Goal: Navigation & Orientation: Find specific page/section

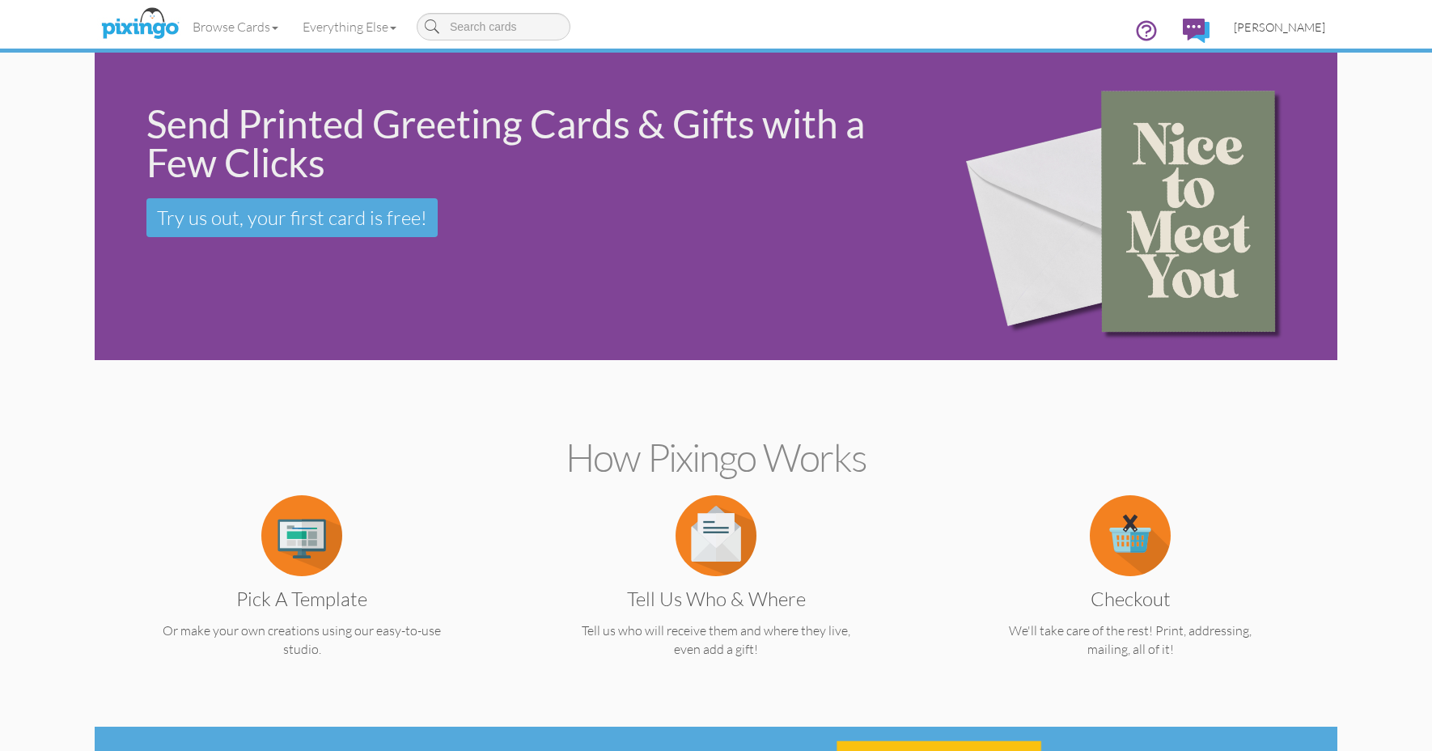
click at [1307, 20] on span "[PERSON_NAME]" at bounding box center [1279, 27] width 91 height 14
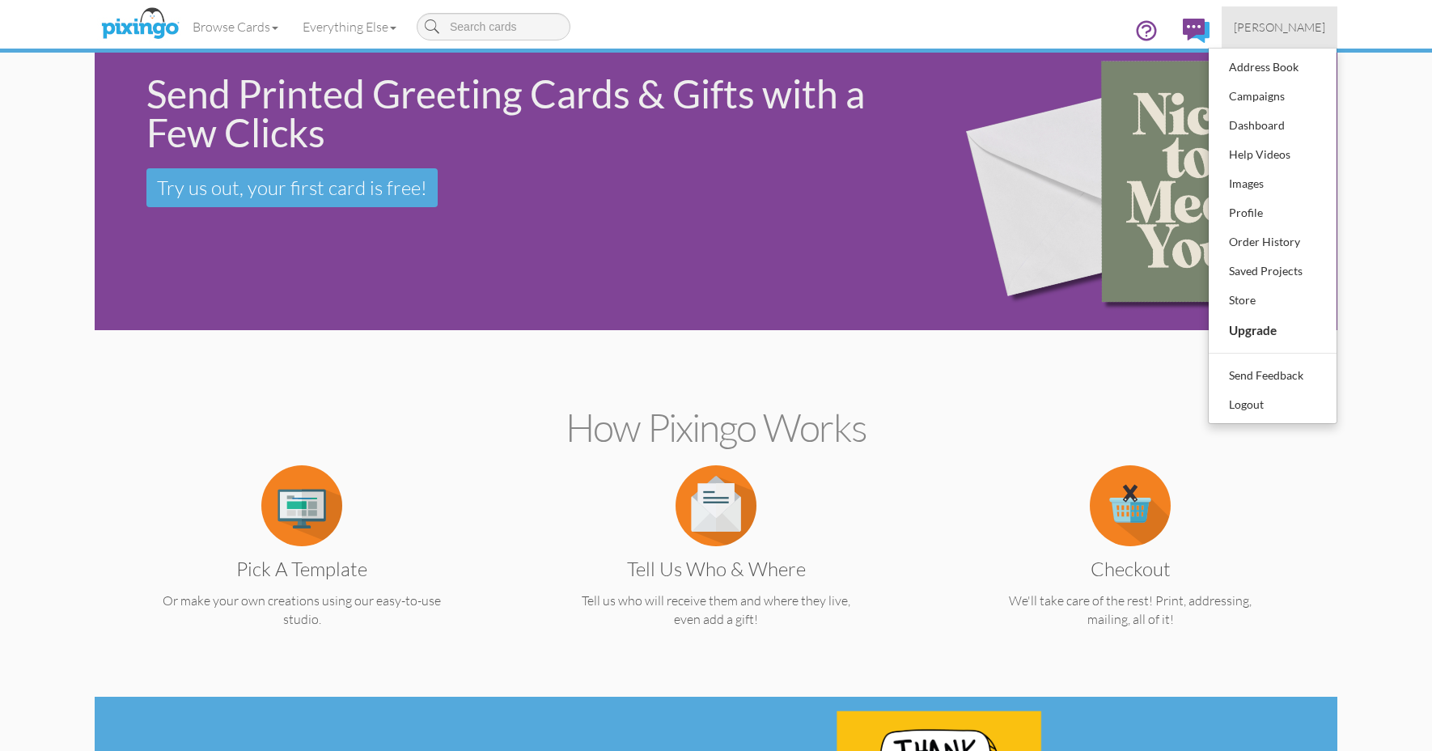
scroll to position [36, 0]
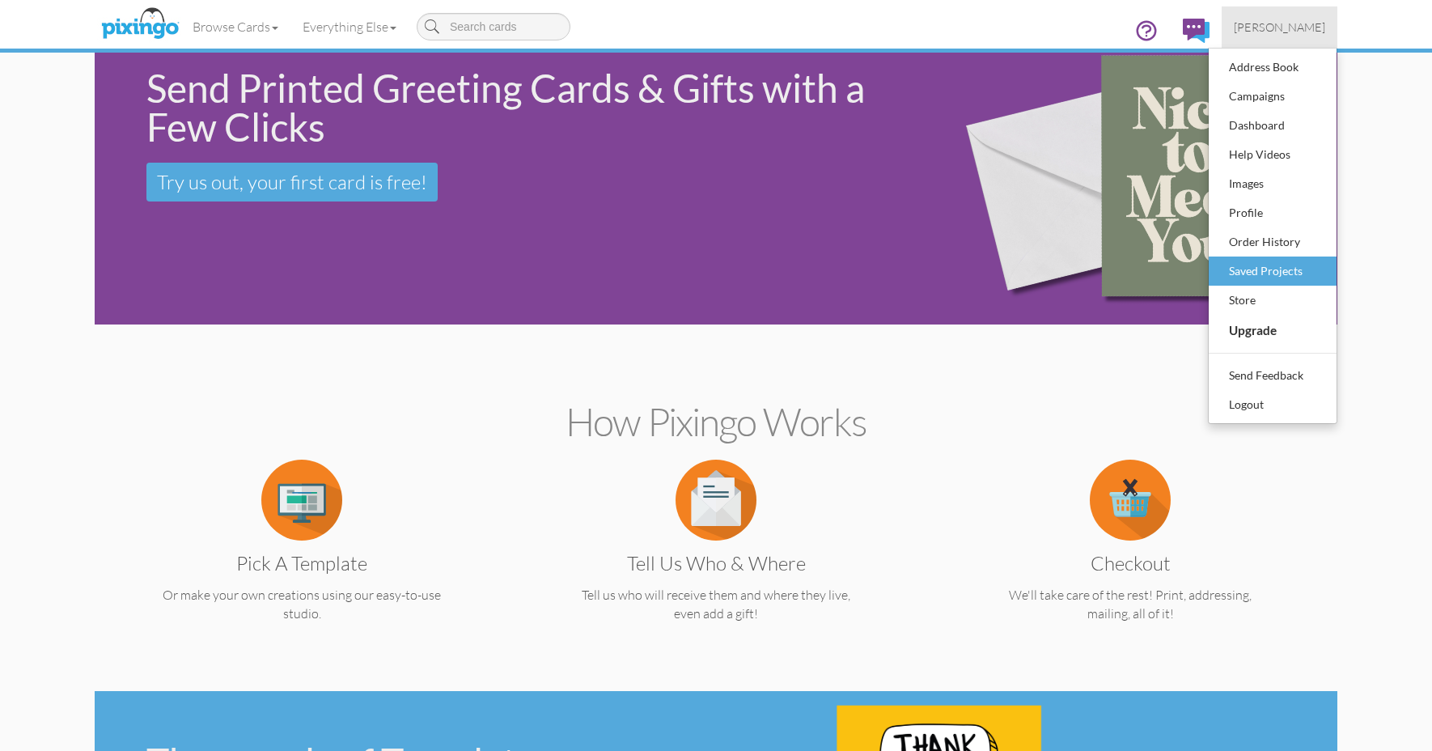
click at [1257, 270] on div "Saved Projects" at bounding box center [1272, 271] width 95 height 24
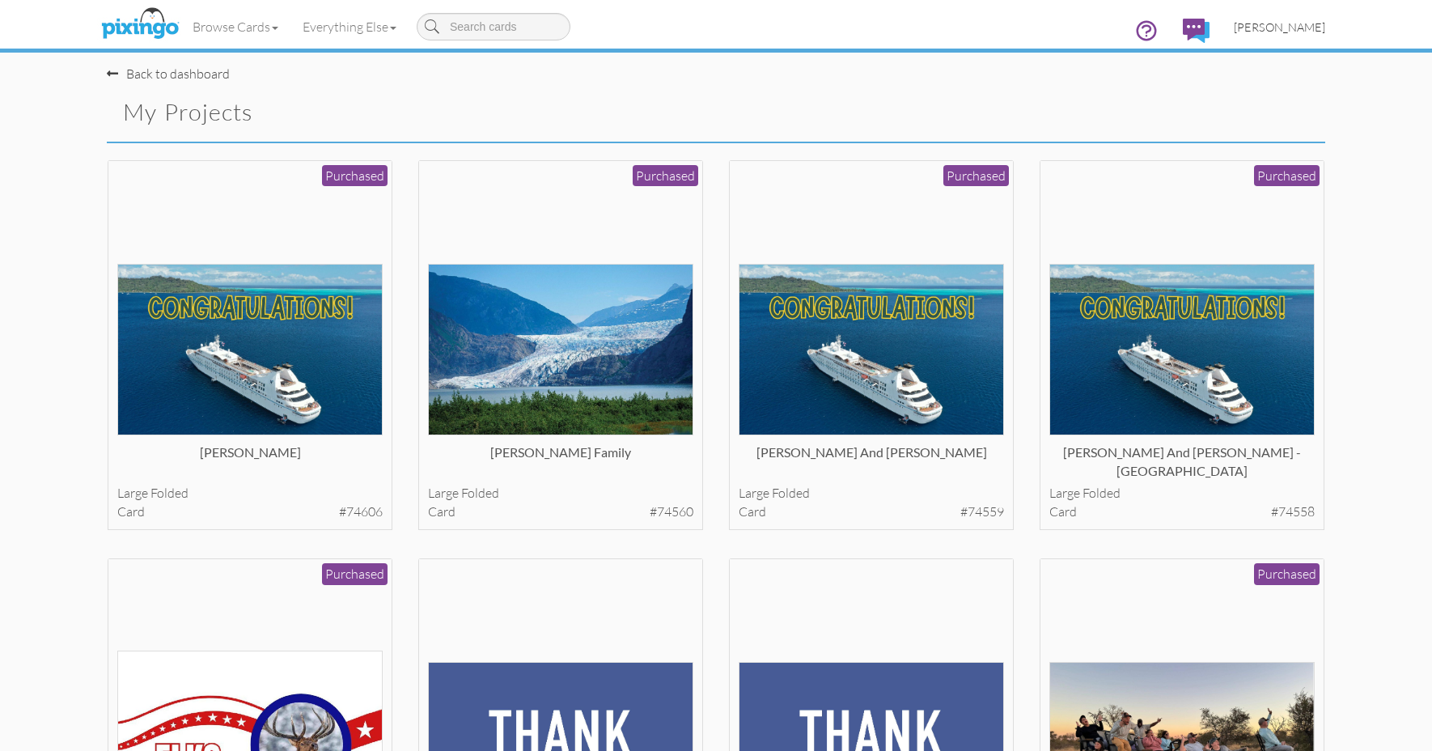
click at [1305, 30] on span "[PERSON_NAME]" at bounding box center [1279, 27] width 91 height 14
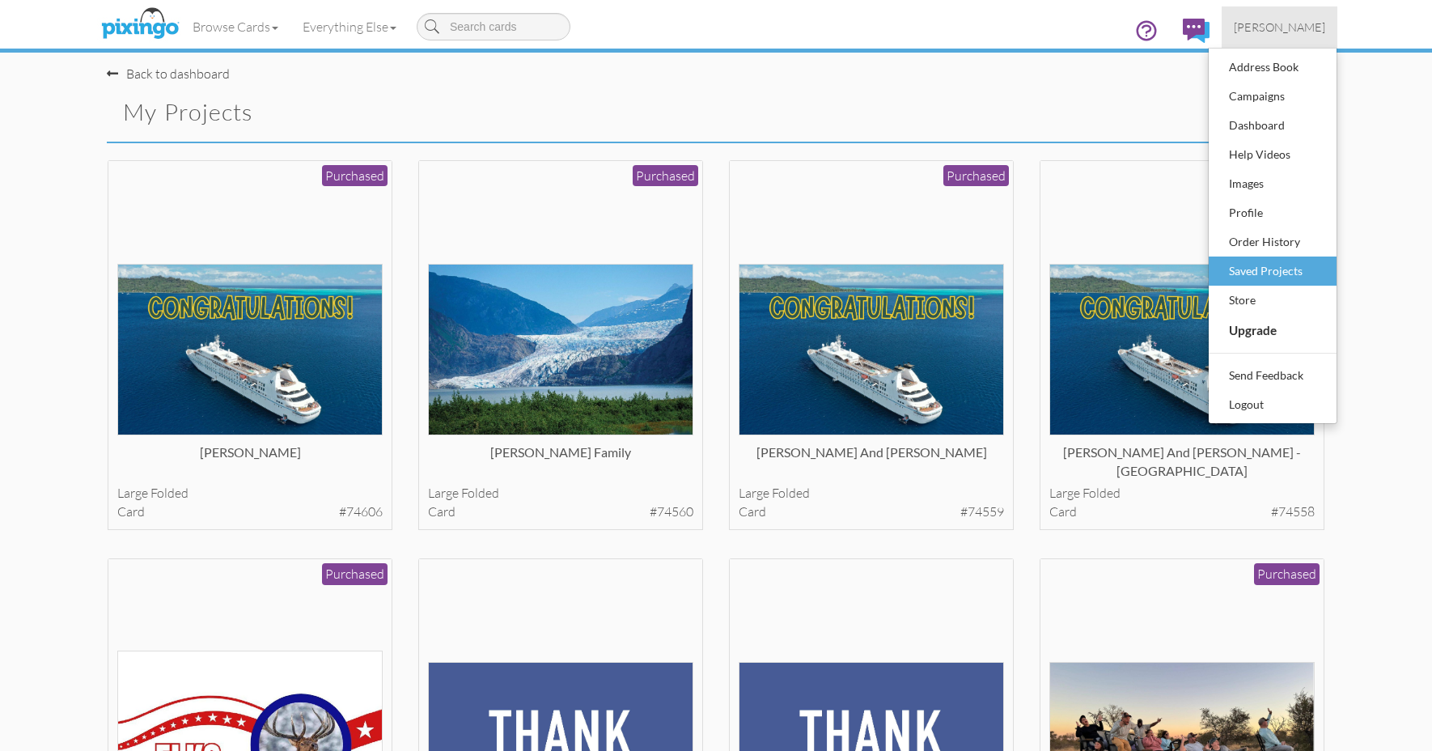
scroll to position [2, 0]
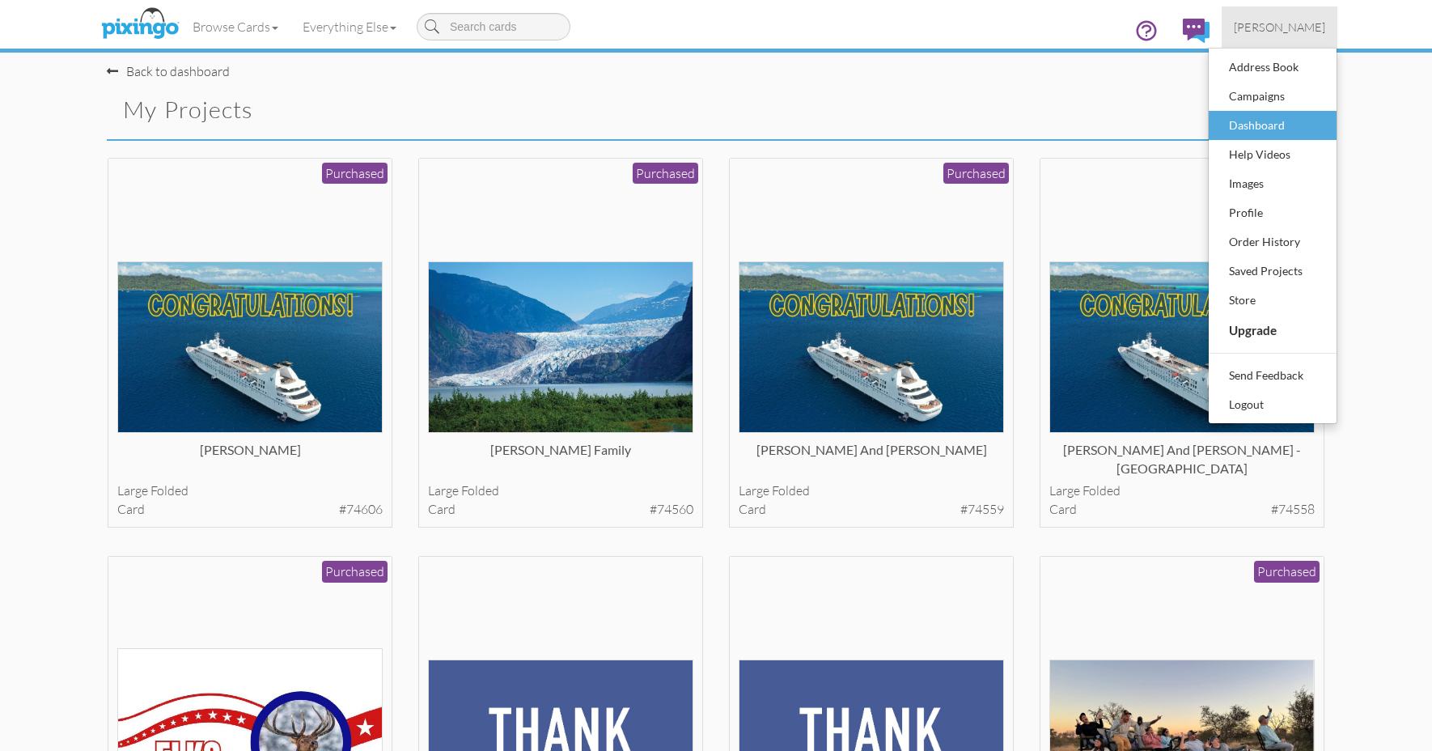
click at [1284, 129] on div "Dashboard" at bounding box center [1272, 125] width 95 height 24
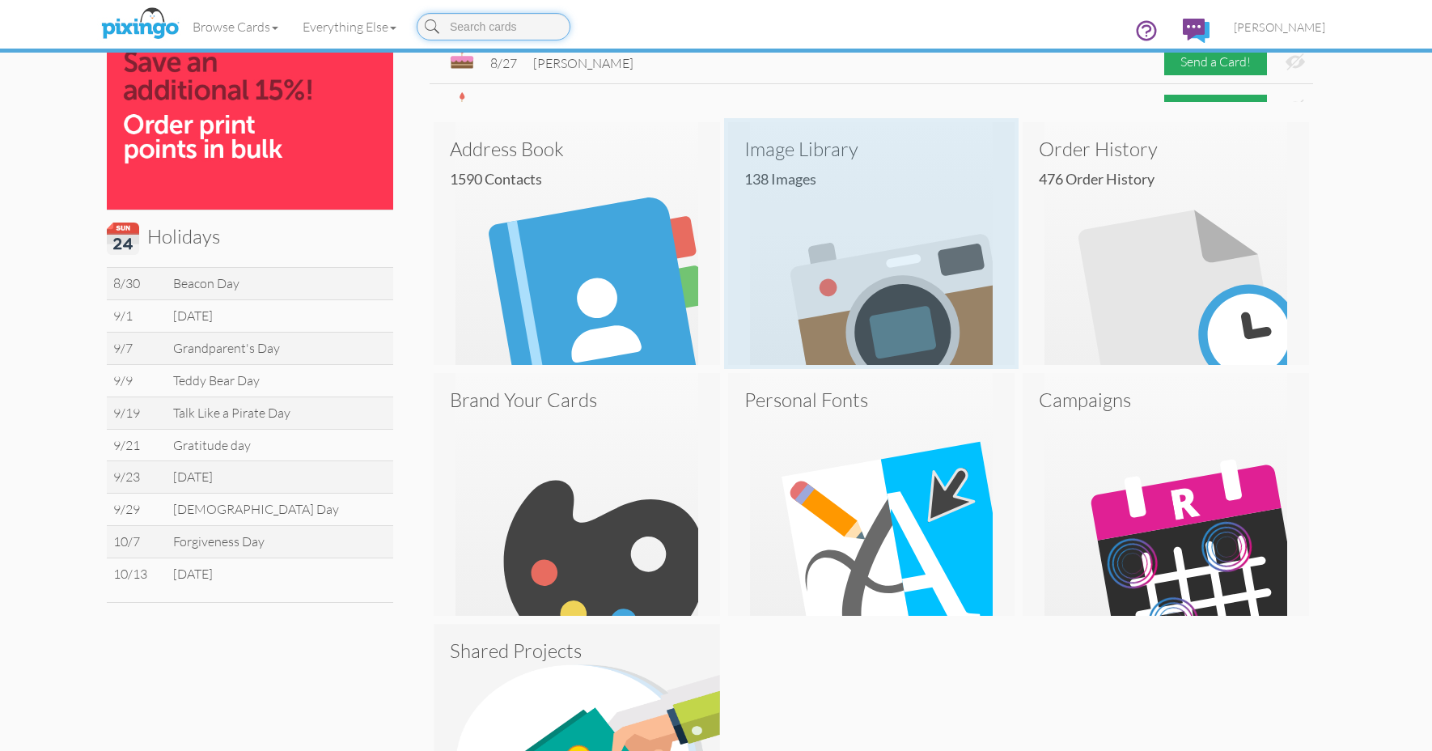
scroll to position [553, 0]
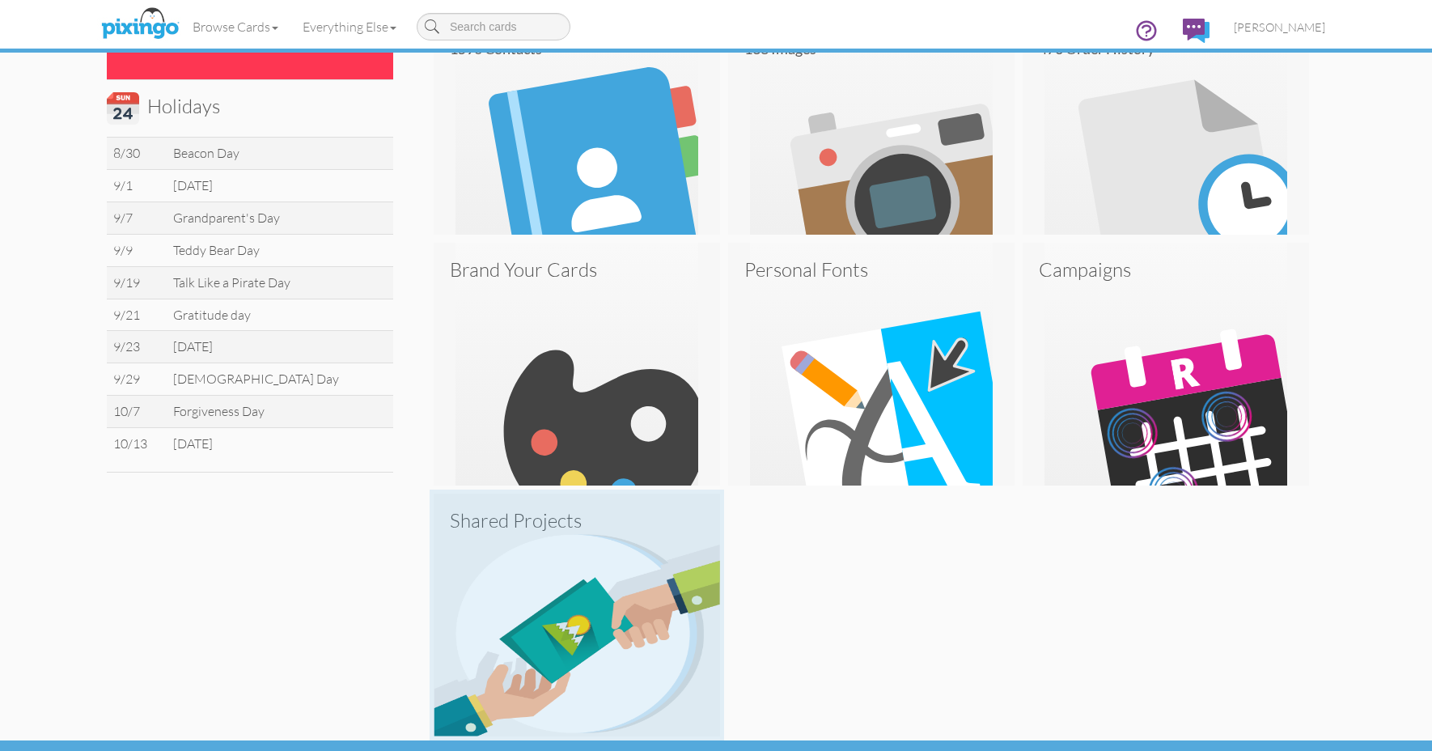
click at [664, 556] on img at bounding box center [577, 615] width 286 height 243
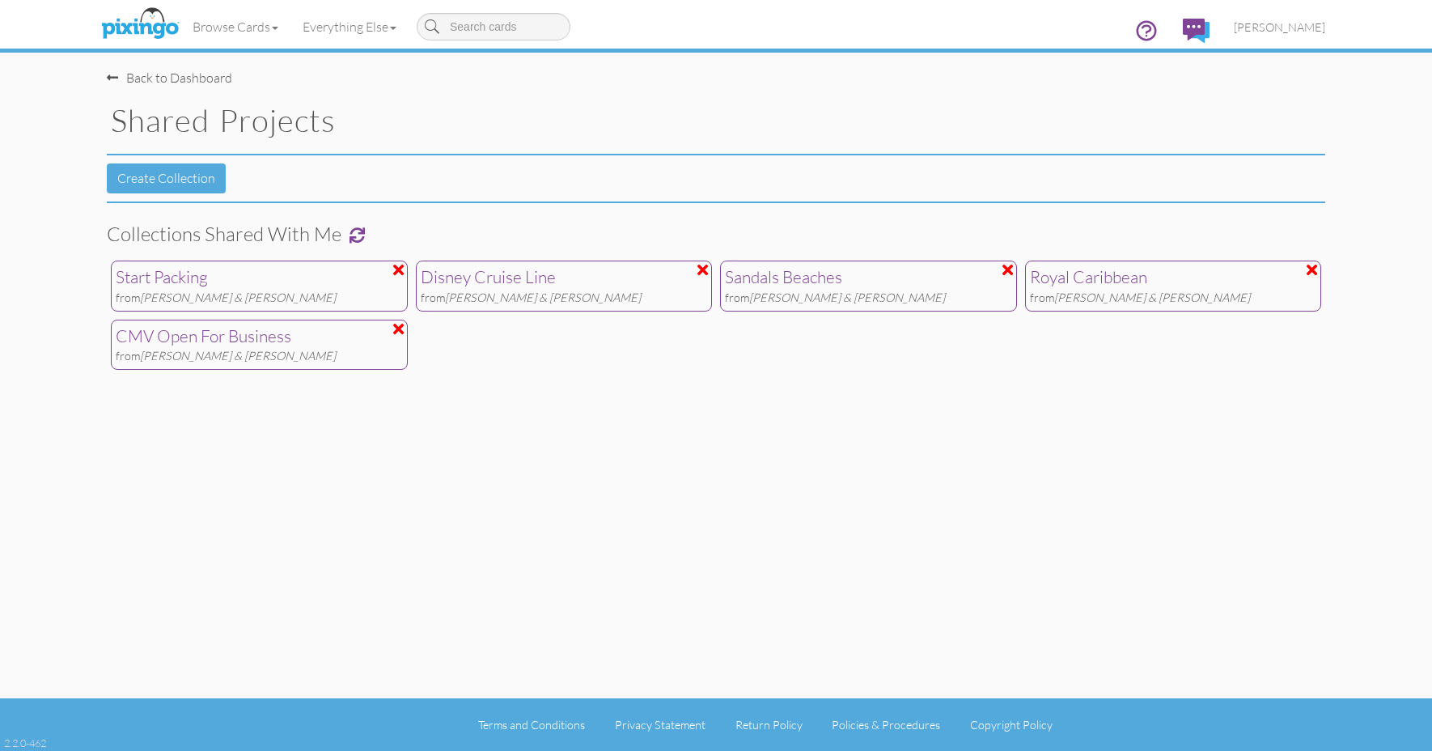
click at [1095, 280] on div "Royal Caribbean" at bounding box center [1173, 277] width 287 height 24
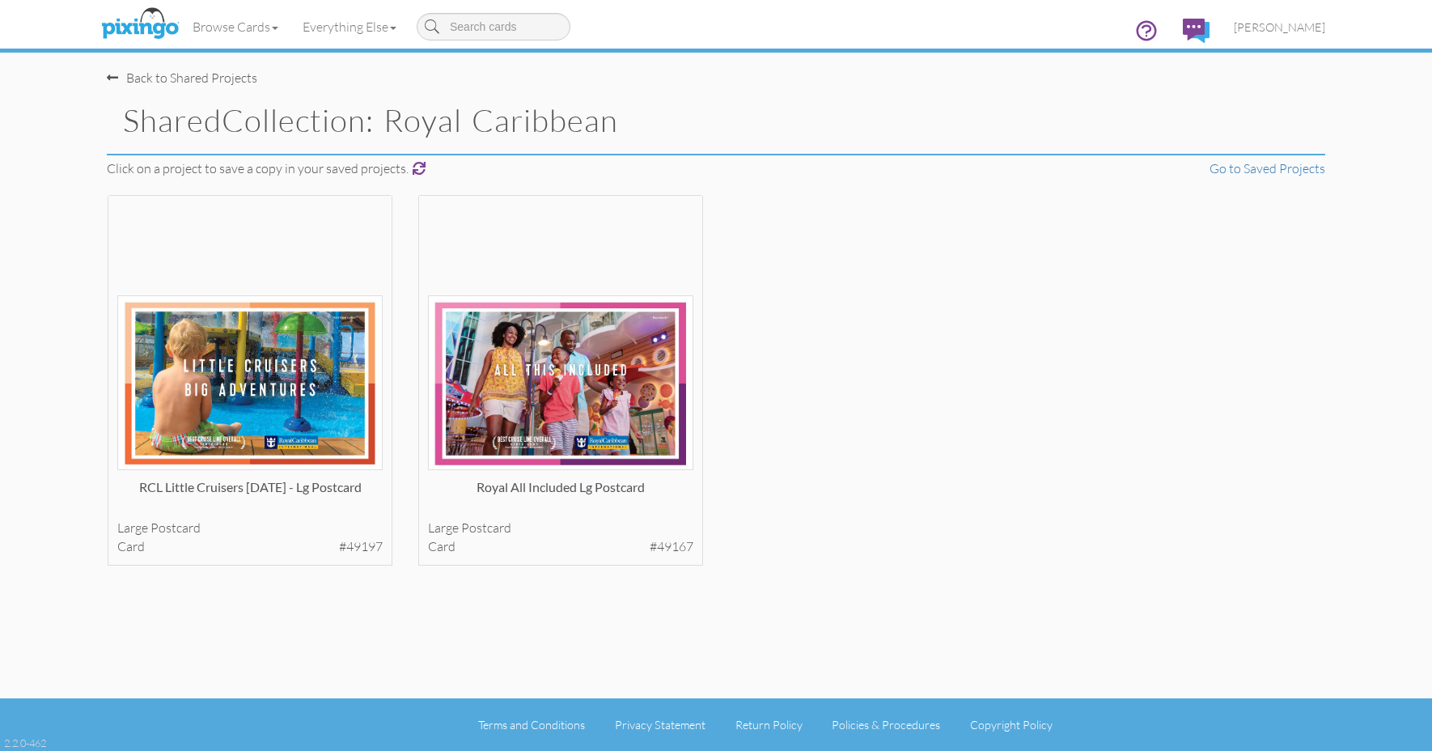
click at [198, 81] on div "Back to Shared Projects" at bounding box center [182, 78] width 151 height 19
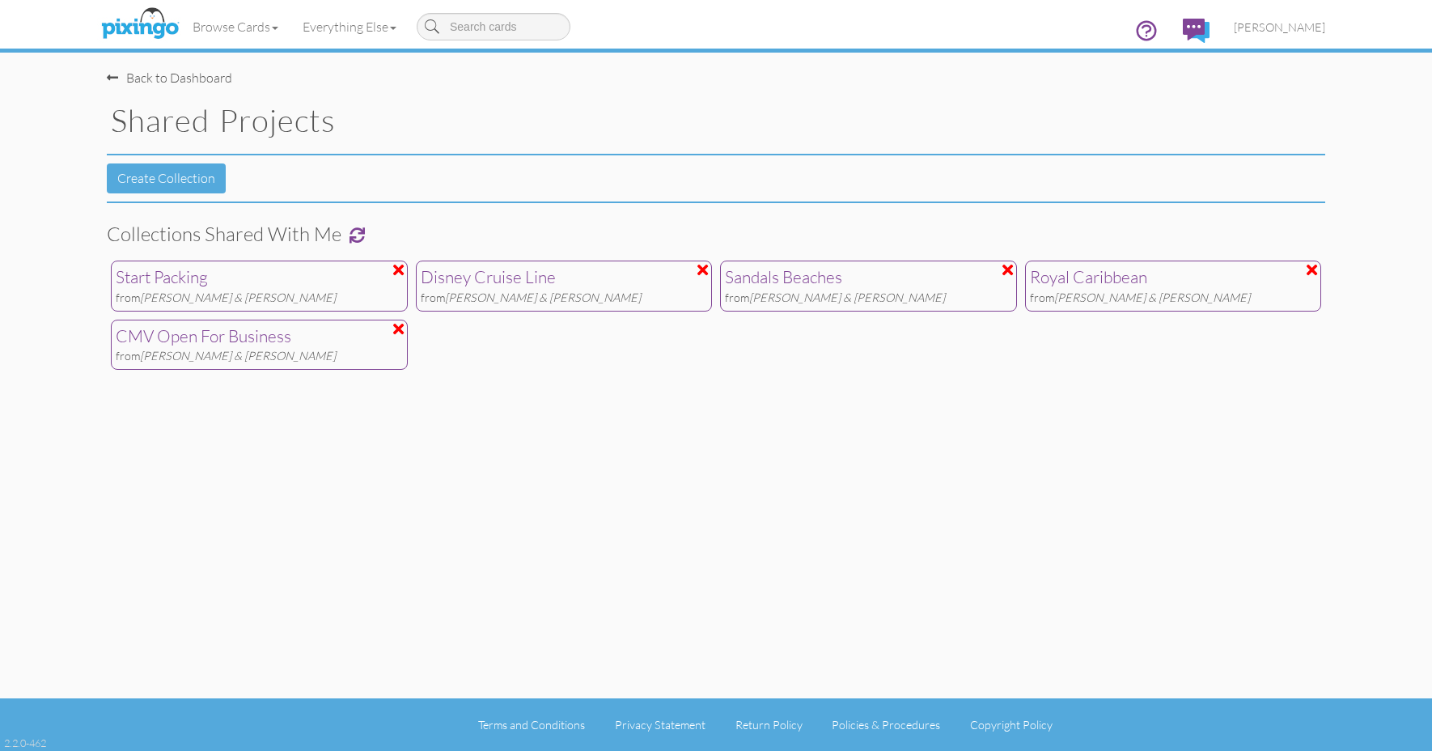
click at [558, 291] on div "from Rob & [PERSON_NAME]" at bounding box center [564, 298] width 287 height 17
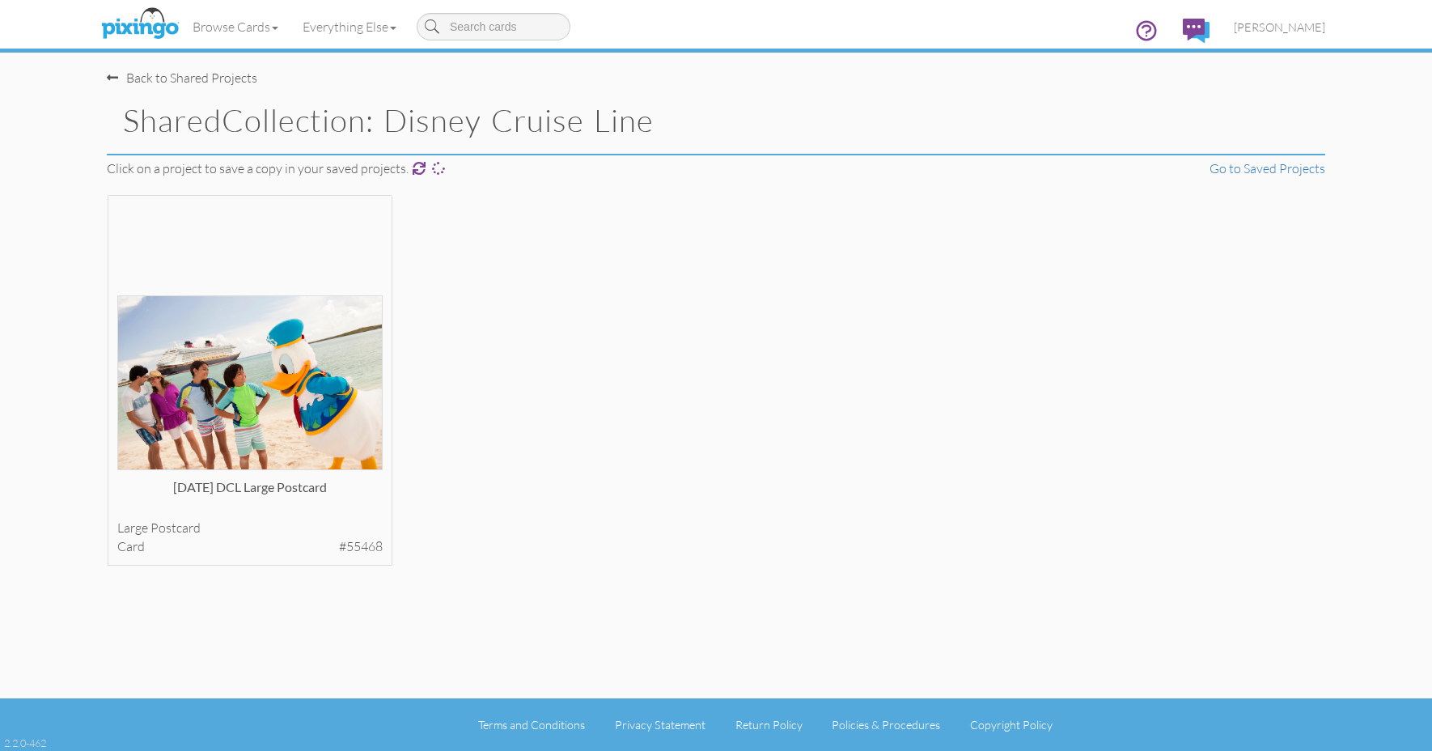
click at [129, 75] on div "Back to Shared Projects" at bounding box center [182, 78] width 151 height 19
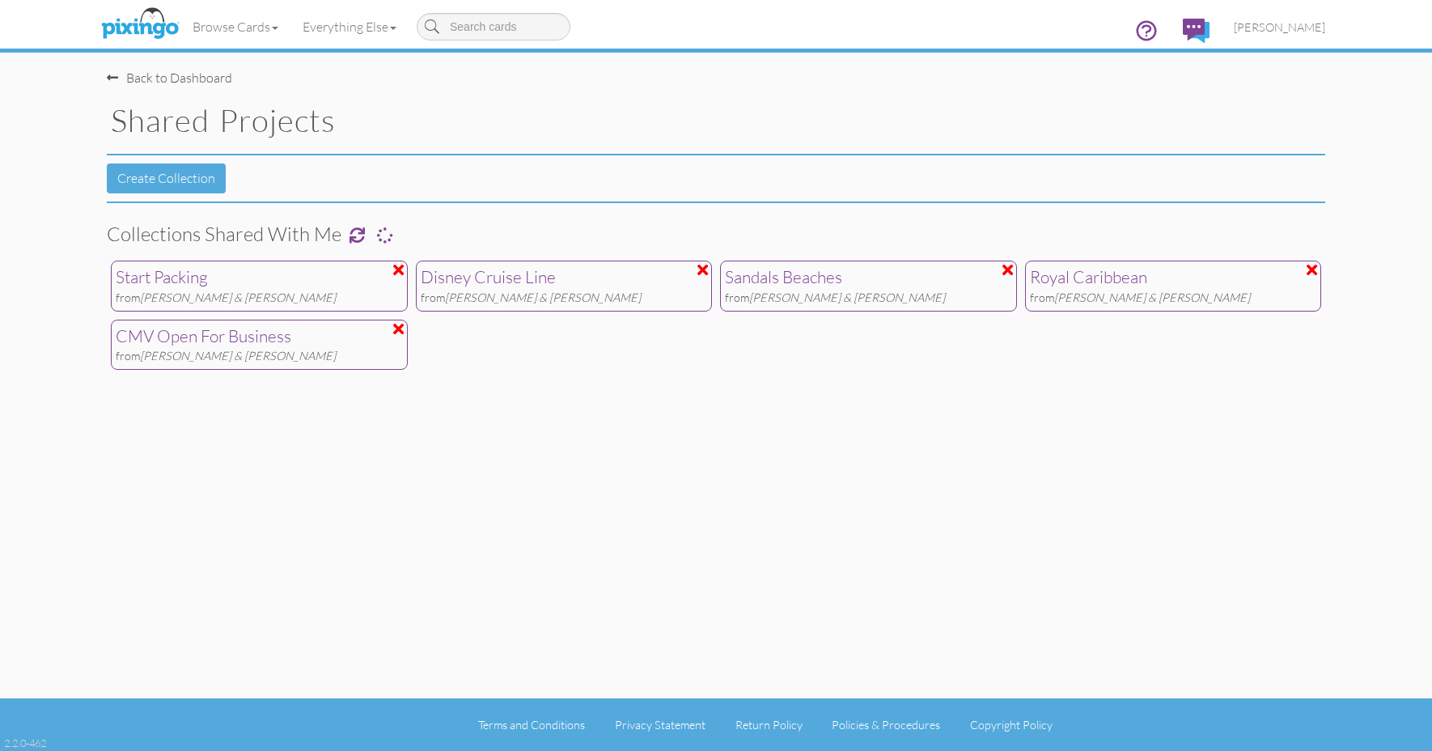
click at [295, 269] on div "Start Packing" at bounding box center [259, 277] width 287 height 24
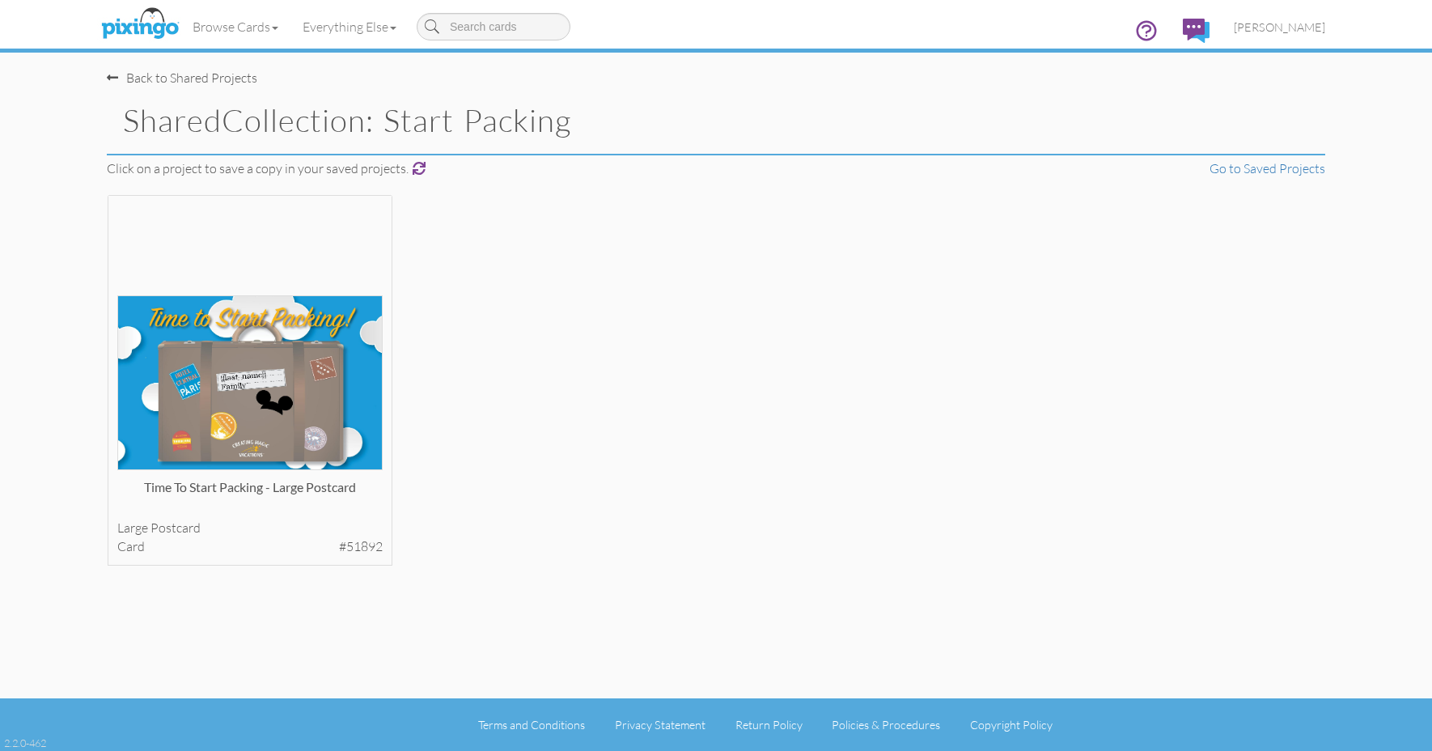
click at [197, 82] on div "Back to Shared Projects" at bounding box center [182, 78] width 151 height 19
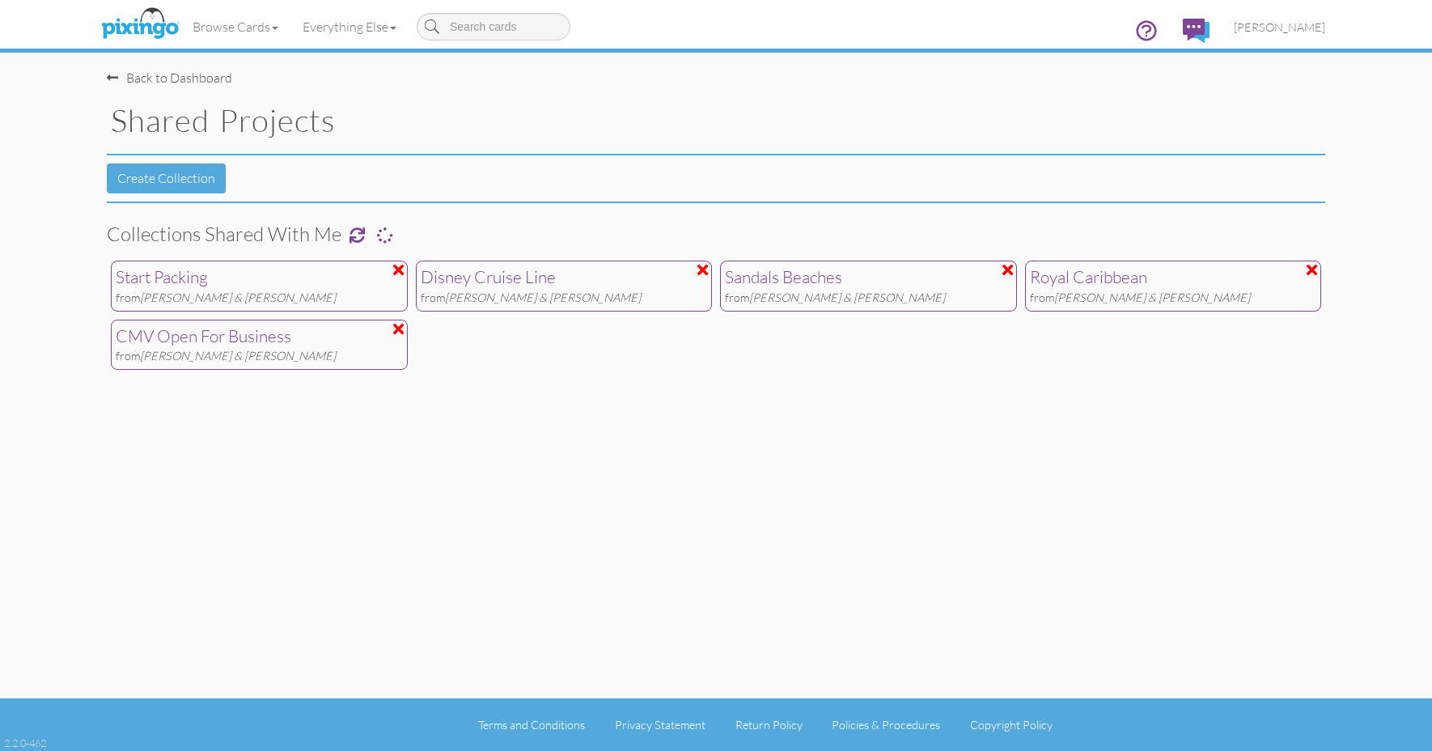
click at [807, 269] on div "Sandals Beaches" at bounding box center [868, 277] width 287 height 24
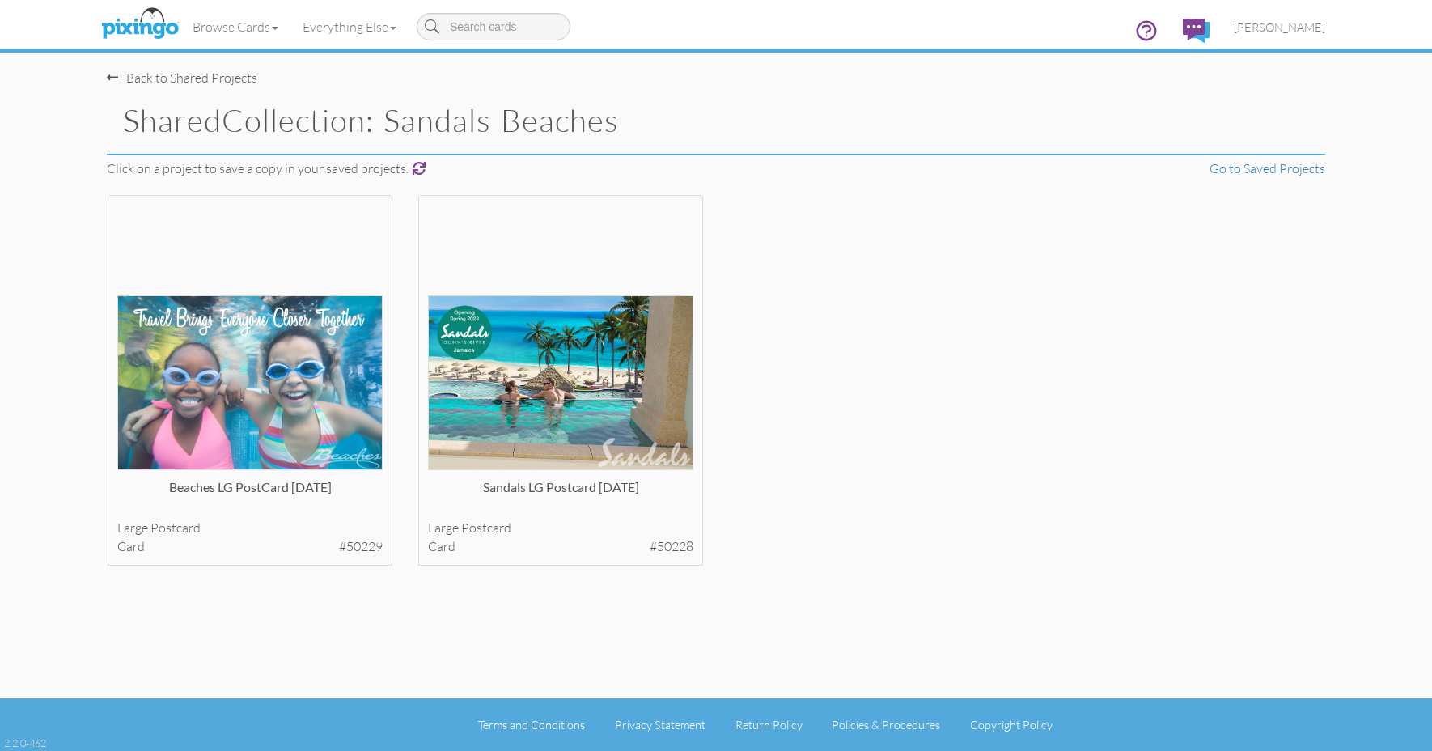
click at [156, 83] on div "Back to Shared Projects" at bounding box center [182, 78] width 151 height 19
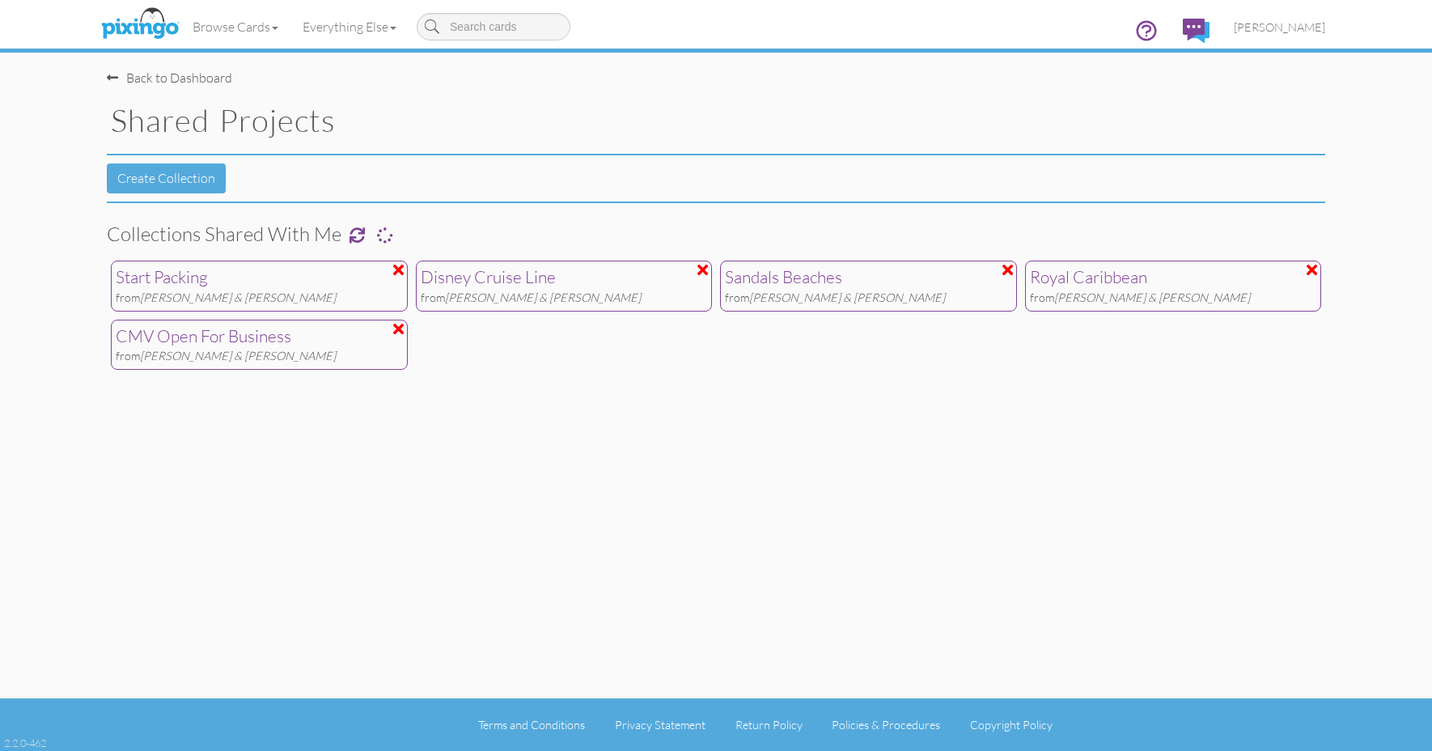
click at [159, 86] on div "Back to Dashboard" at bounding box center [169, 78] width 125 height 19
